Goal: Transaction & Acquisition: Purchase product/service

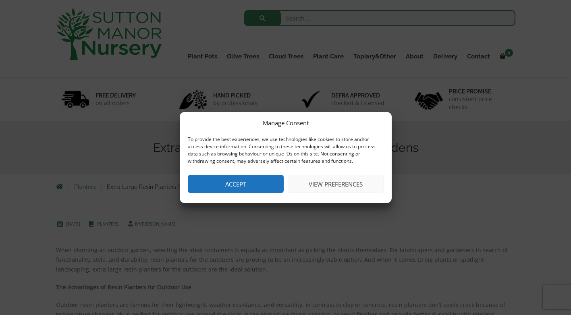
click at [340, 183] on button "View preferences" at bounding box center [336, 184] width 96 height 18
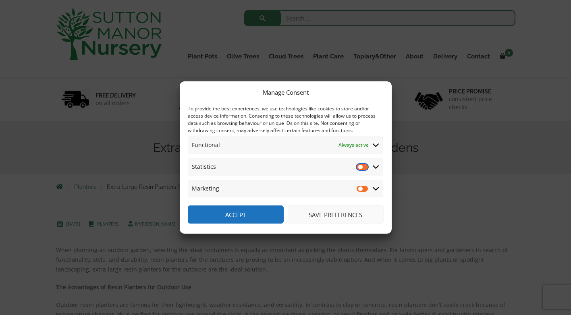
click at [365, 166] on input "Statistics" at bounding box center [363, 167] width 12 height 8
click at [362, 167] on input "Statistics" at bounding box center [363, 167] width 12 height 8
checkbox input "false"
click at [364, 187] on input "Marketing" at bounding box center [363, 189] width 12 height 8
click at [362, 189] on input "Marketing" at bounding box center [363, 189] width 12 height 8
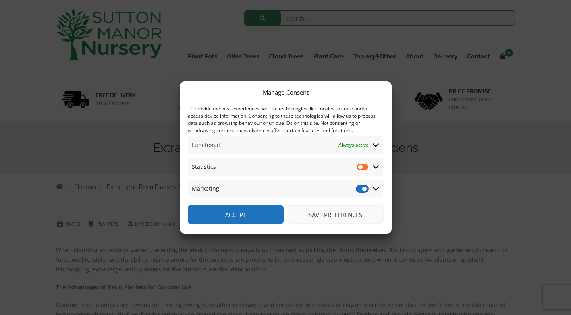
checkbox input "false"
click at [330, 212] on button "Save preferences" at bounding box center [336, 214] width 96 height 18
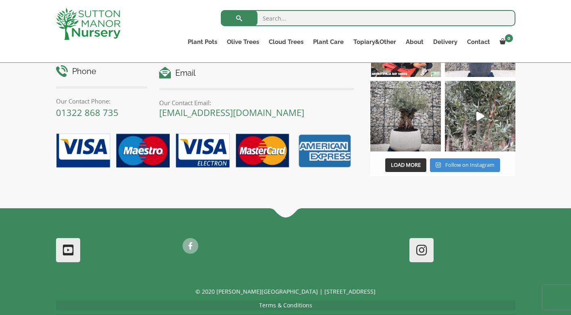
scroll to position [853, 0]
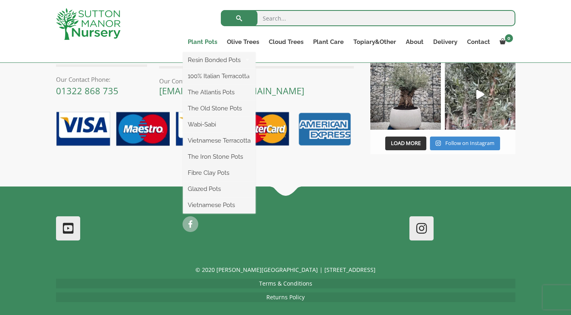
click at [205, 42] on link "Plant Pots" at bounding box center [202, 41] width 39 height 11
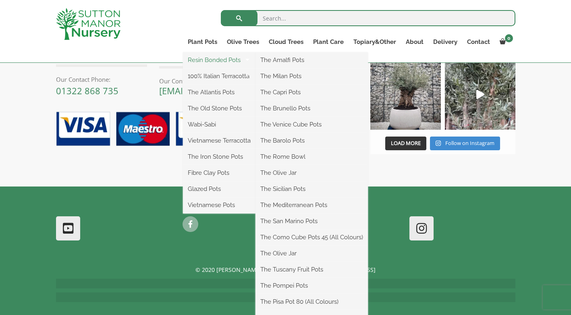
click at [223, 61] on link "Resin Bonded Pots" at bounding box center [219, 60] width 73 height 12
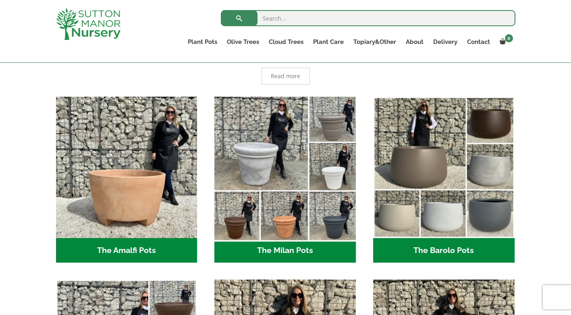
scroll to position [227, 0]
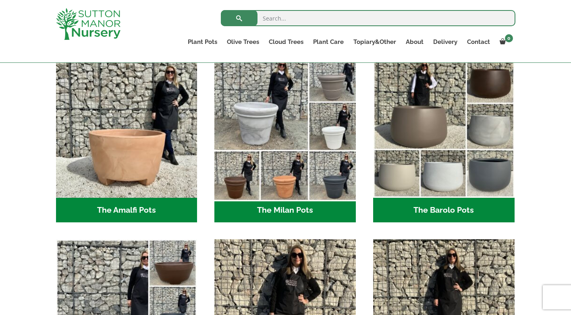
click at [272, 136] on img "Visit product category The Milan Pots" at bounding box center [285, 127] width 148 height 148
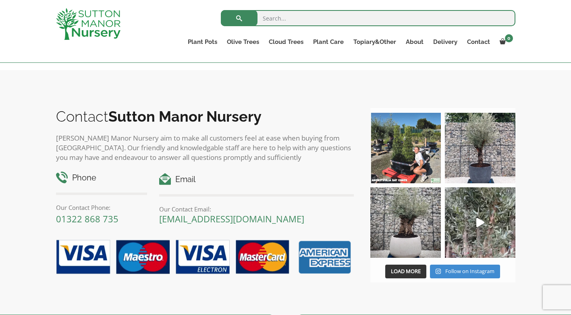
scroll to position [630, 0]
